Goal: Task Accomplishment & Management: Manage account settings

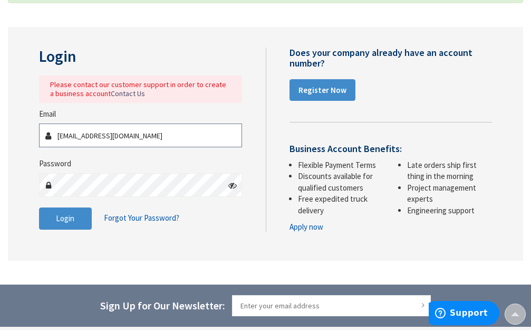
click at [147, 142] on input "[EMAIL_ADDRESS][DOMAIN_NAME]" at bounding box center [140, 135] width 203 height 24
click at [122, 138] on input "[EMAIL_ADDRESS][DOMAIN_NAME]" at bounding box center [140, 135] width 203 height 24
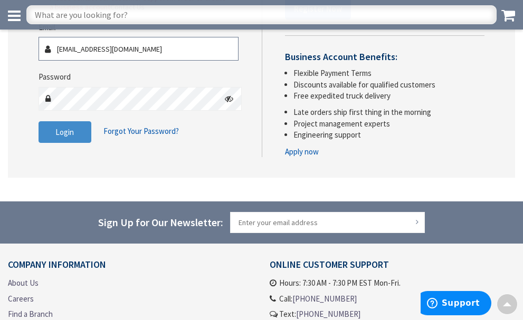
scroll to position [162, 0]
click at [69, 154] on fieldset "Email [EMAIL_ADDRESS][DOMAIN_NAME] Password Login Forgot Your Password?" at bounding box center [139, 88] width 200 height 132
click at [68, 144] on button "Login" at bounding box center [65, 132] width 53 height 22
click at [138, 61] on input "[EMAIL_ADDRESS][DOMAIN_NAME]" at bounding box center [139, 49] width 200 height 24
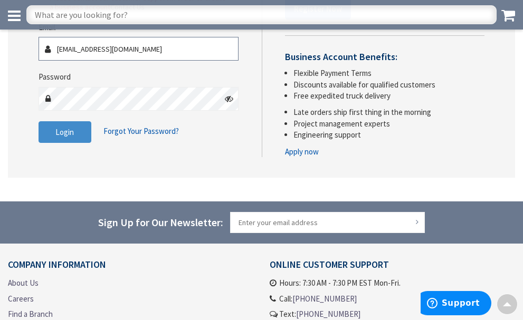
click at [138, 61] on input "[EMAIL_ADDRESS][DOMAIN_NAME]" at bounding box center [139, 49] width 200 height 24
click at [179, 61] on div "Email [EMAIL_ADDRESS][DOMAIN_NAME]" at bounding box center [139, 41] width 200 height 39
click at [182, 12] on div "Please contact our customer support in order to create a business account Conta…" at bounding box center [139, 3] width 178 height 18
drag, startPoint x: 182, startPoint y: 91, endPoint x: 154, endPoint y: 33, distance: 64.7
click at [154, 33] on div "Login Please contact our customer support in order to create a business account…" at bounding box center [261, 62] width 507 height 232
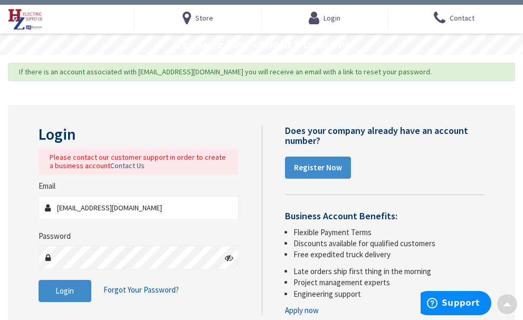
scroll to position [72, 0]
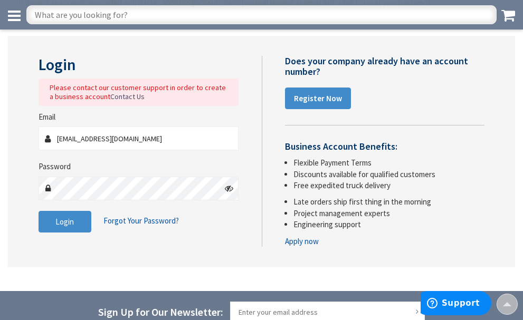
click at [151, 101] on div "Please contact our customer support in order to create a business account Conta…" at bounding box center [139, 92] width 178 height 18
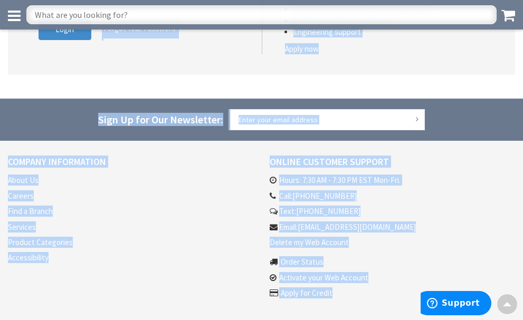
scroll to position [435, 0]
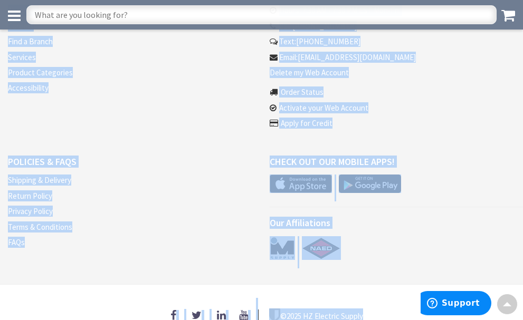
drag, startPoint x: 36, startPoint y: 142, endPoint x: 376, endPoint y: 290, distance: 369.9
click at [270, 113] on li "Activate your Web Account" at bounding box center [393, 107] width 246 height 11
click at [262, 215] on div "Policies & FAQs Shipping & Delivery Return Policy Privacy Policy Terms & Condit…" at bounding box center [131, 213] width 262 height 112
drag, startPoint x: 1, startPoint y: 9, endPoint x: 352, endPoint y: 270, distance: 437.2
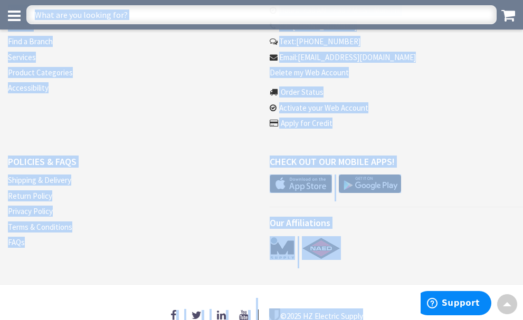
click at [262, 207] on div "Policies & FAQs Shipping & Delivery Return Policy Privacy Policy Terms & Condit…" at bounding box center [131, 213] width 262 height 112
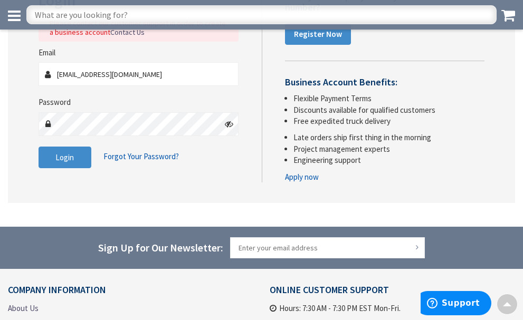
scroll to position [65, 0]
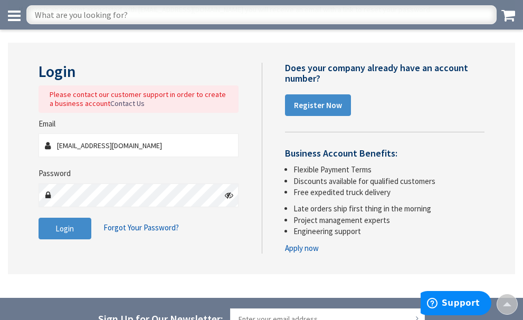
click at [229, 199] on icon at bounding box center [229, 195] width 8 height 8
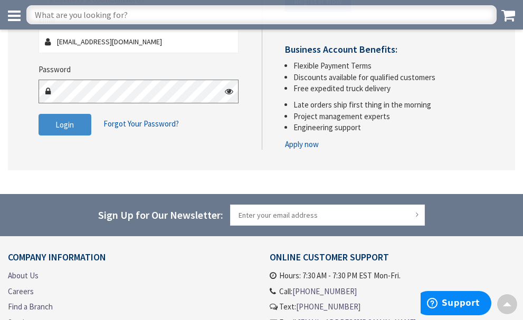
scroll to position [171, 0]
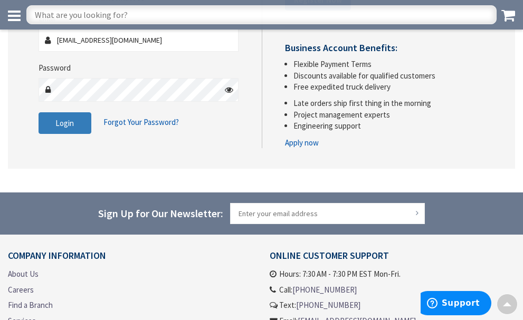
click at [72, 128] on span "Login" at bounding box center [64, 123] width 18 height 10
click at [156, 52] on input "[EMAIL_ADDRESS][DOMAIN_NAME]" at bounding box center [139, 40] width 200 height 24
click at [81, 145] on fieldset "Email [EMAIL_ADDRESS][DOMAIN_NAME] Password Login Forgot Your Password?" at bounding box center [139, 79] width 200 height 132
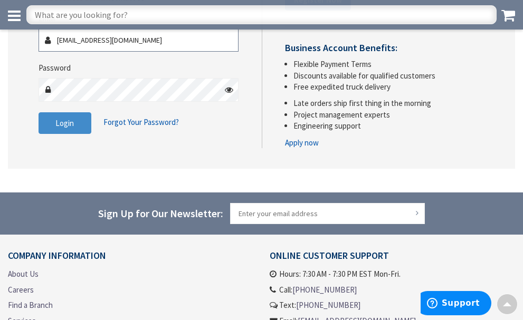
click at [138, 52] on input "[EMAIL_ADDRESS][DOMAIN_NAME]" at bounding box center [139, 40] width 200 height 24
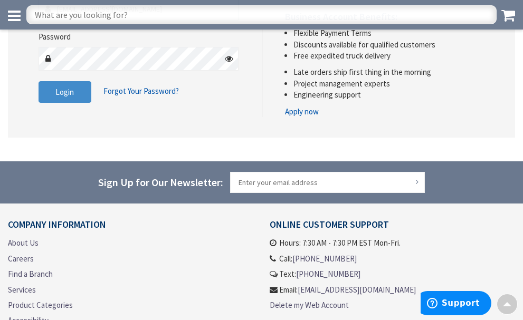
scroll to position [158, 0]
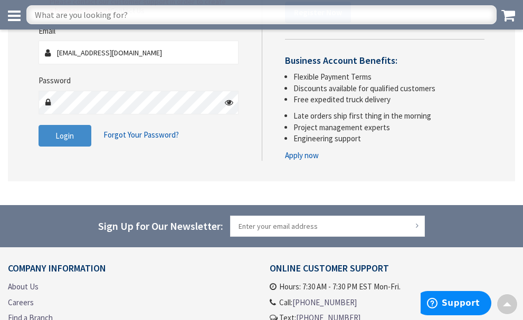
click at [141, 114] on div "Password" at bounding box center [139, 94] width 200 height 39
click at [142, 114] on div "Password" at bounding box center [139, 94] width 200 height 39
